Goal: Check status: Check status

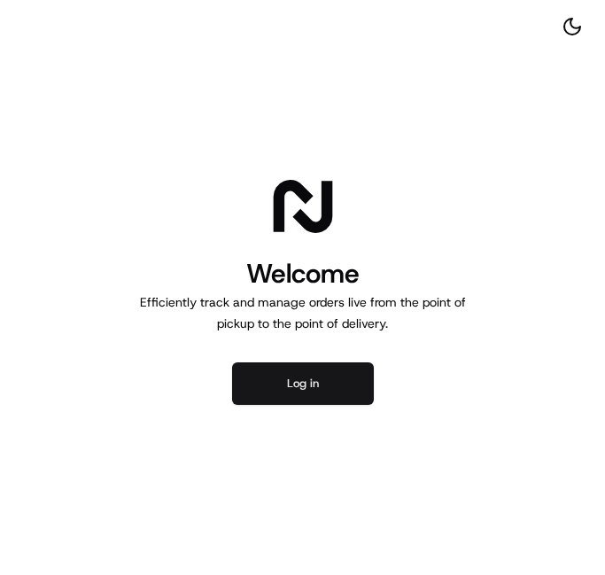
click at [322, 373] on button "Log in" at bounding box center [303, 383] width 142 height 43
